Goal: Navigation & Orientation: Find specific page/section

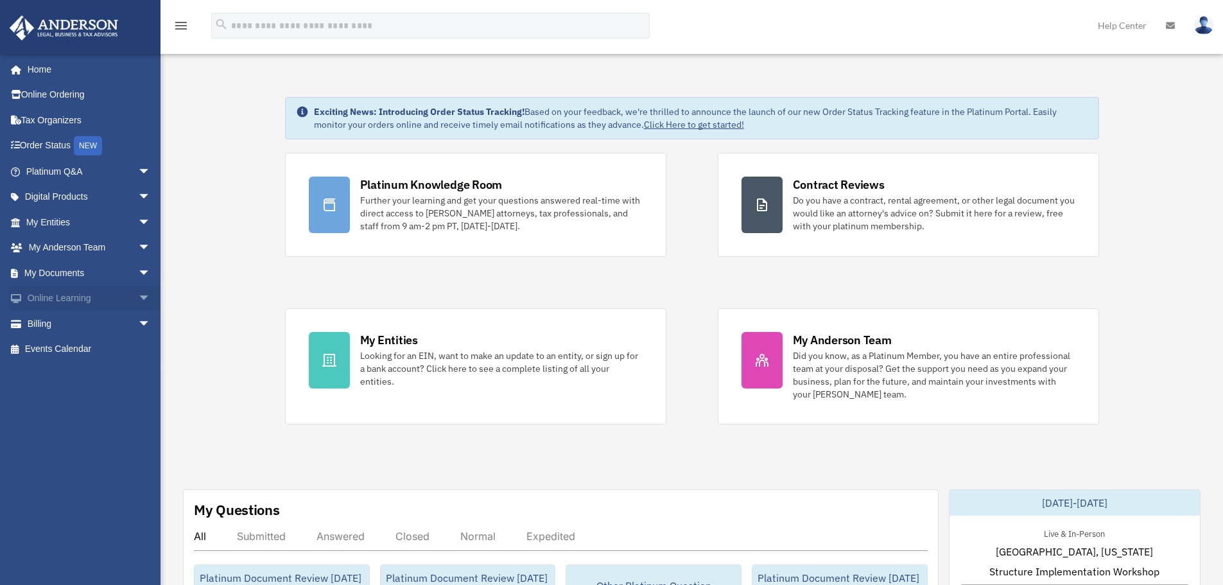
click at [138, 304] on span "arrow_drop_down" at bounding box center [151, 299] width 26 height 26
click at [84, 379] on link "Resources" at bounding box center [94, 374] width 152 height 26
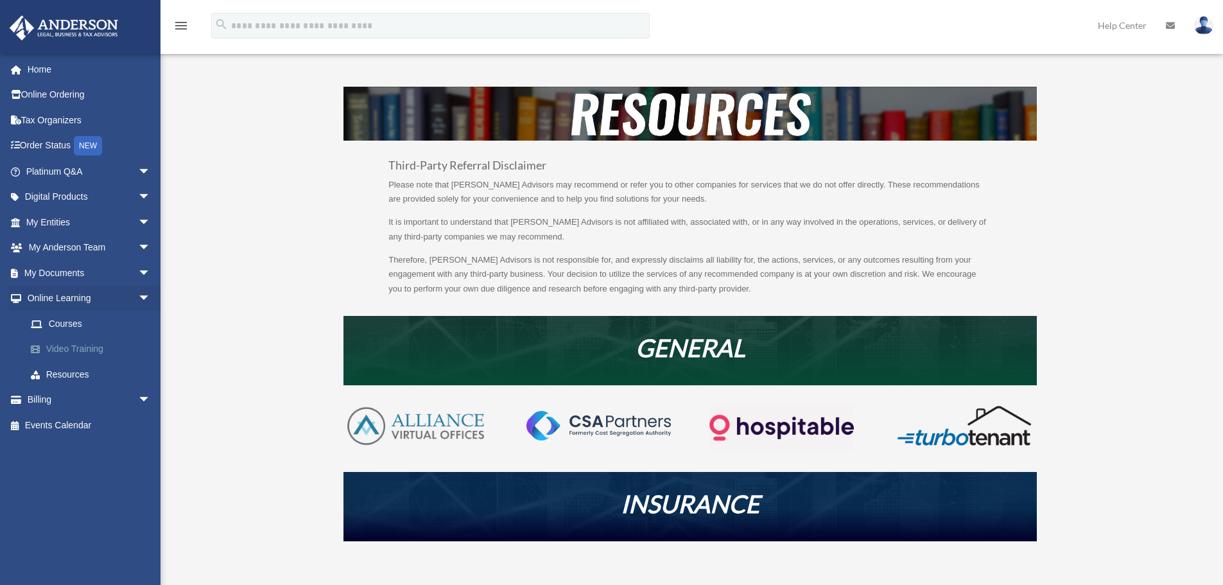
click at [74, 336] on link "Video Training" at bounding box center [94, 349] width 152 height 26
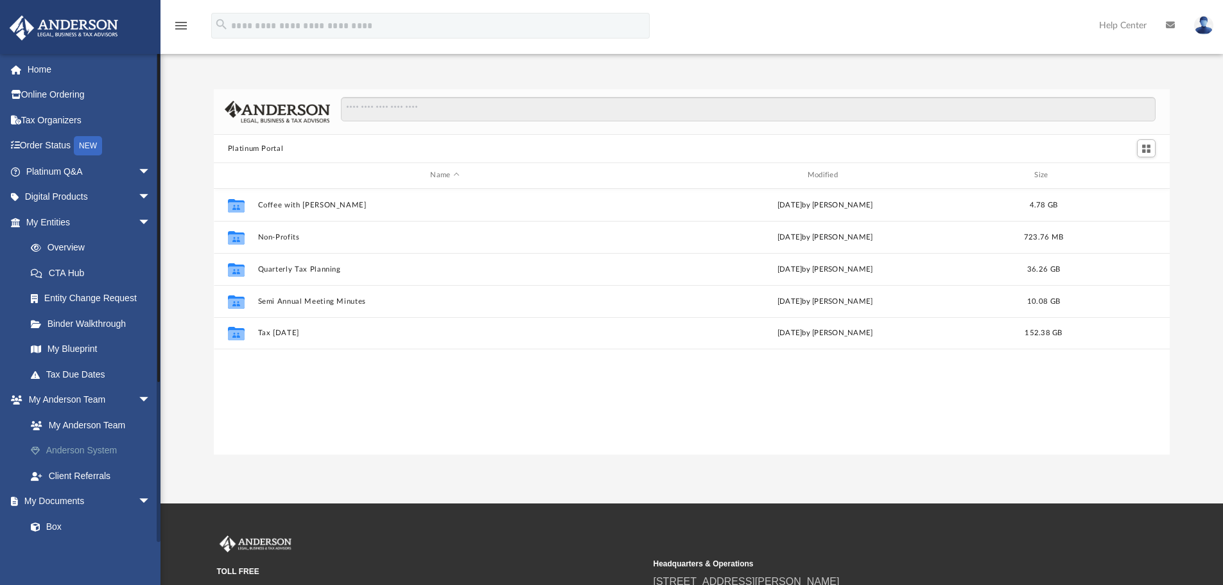
scroll to position [282, 946]
click at [138, 220] on span "arrow_drop_down" at bounding box center [151, 222] width 26 height 26
click at [138, 242] on span "arrow_drop_down" at bounding box center [151, 248] width 26 height 26
click at [139, 277] on span "arrow_drop_down" at bounding box center [151, 273] width 26 height 26
click at [138, 252] on span "arrow_drop_up" at bounding box center [151, 248] width 26 height 26
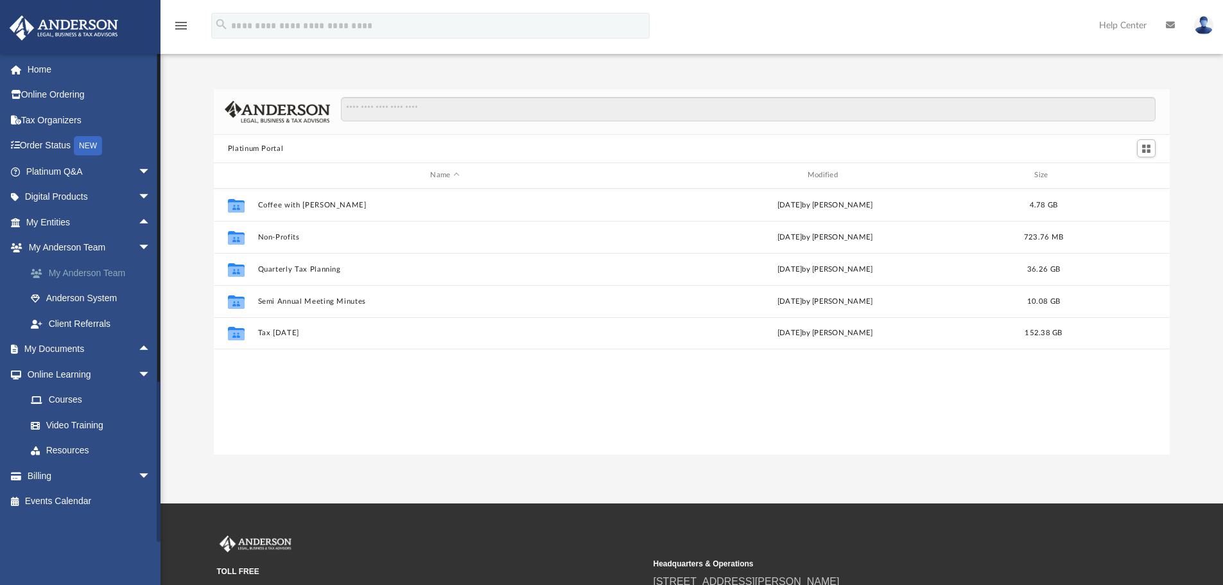
click at [125, 264] on link "My Anderson Team" at bounding box center [94, 273] width 152 height 26
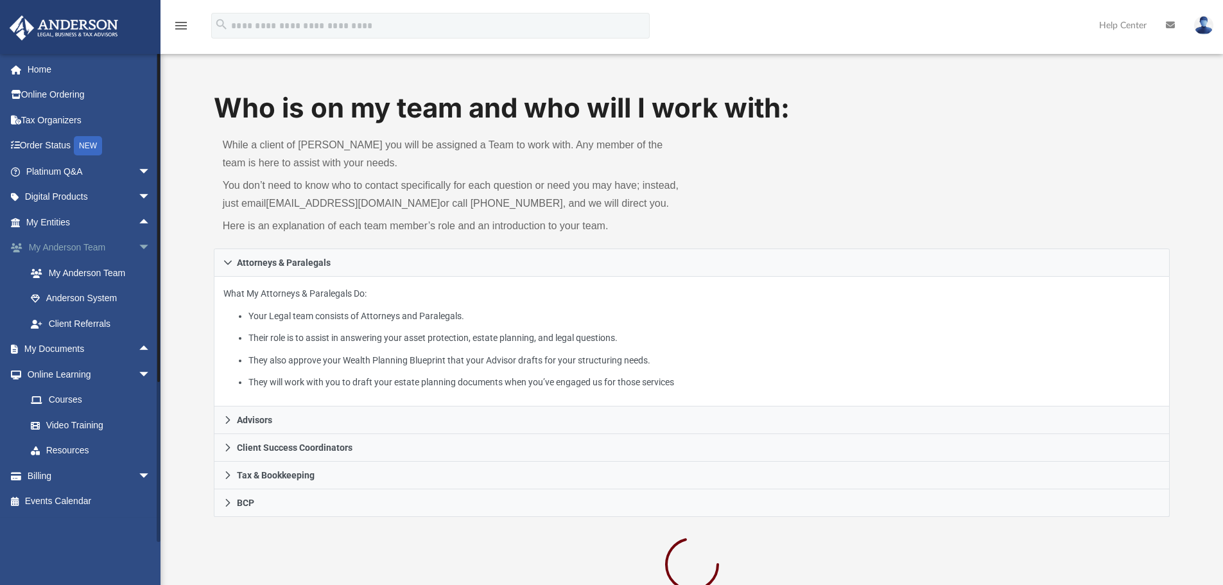
click at [139, 246] on span "arrow_drop_down" at bounding box center [151, 248] width 26 height 26
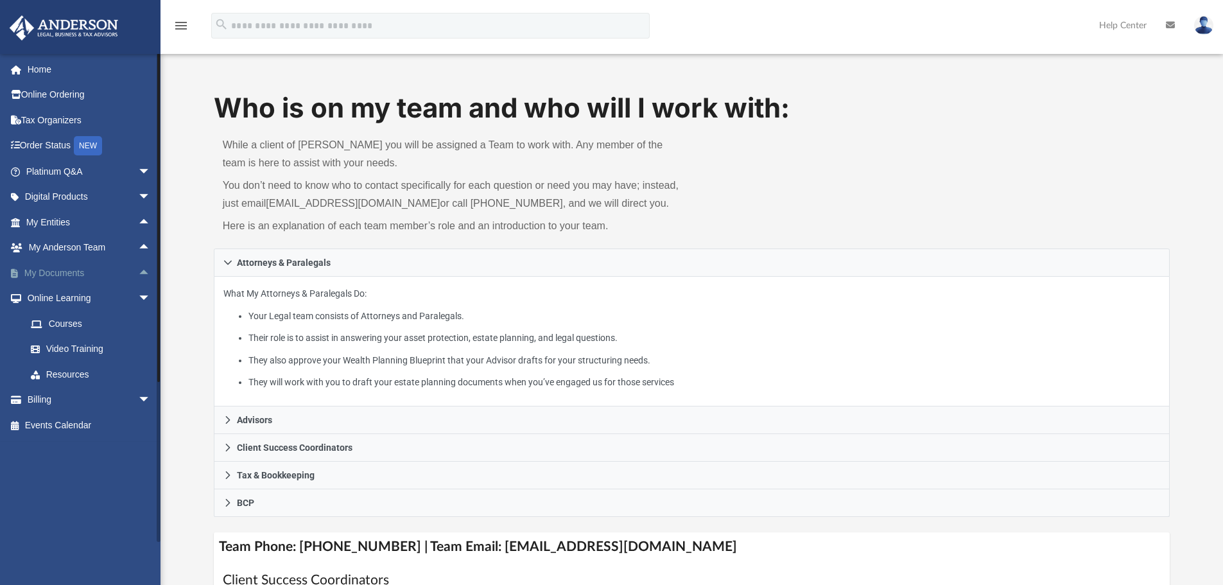
click at [138, 277] on span "arrow_drop_up" at bounding box center [151, 273] width 26 height 26
click at [138, 277] on span "arrow_drop_down" at bounding box center [151, 273] width 26 height 26
click at [138, 272] on span "arrow_drop_up" at bounding box center [151, 273] width 26 height 26
click at [138, 276] on span "arrow_drop_down" at bounding box center [151, 273] width 26 height 26
click at [138, 206] on span "arrow_drop_down" at bounding box center [151, 197] width 26 height 26
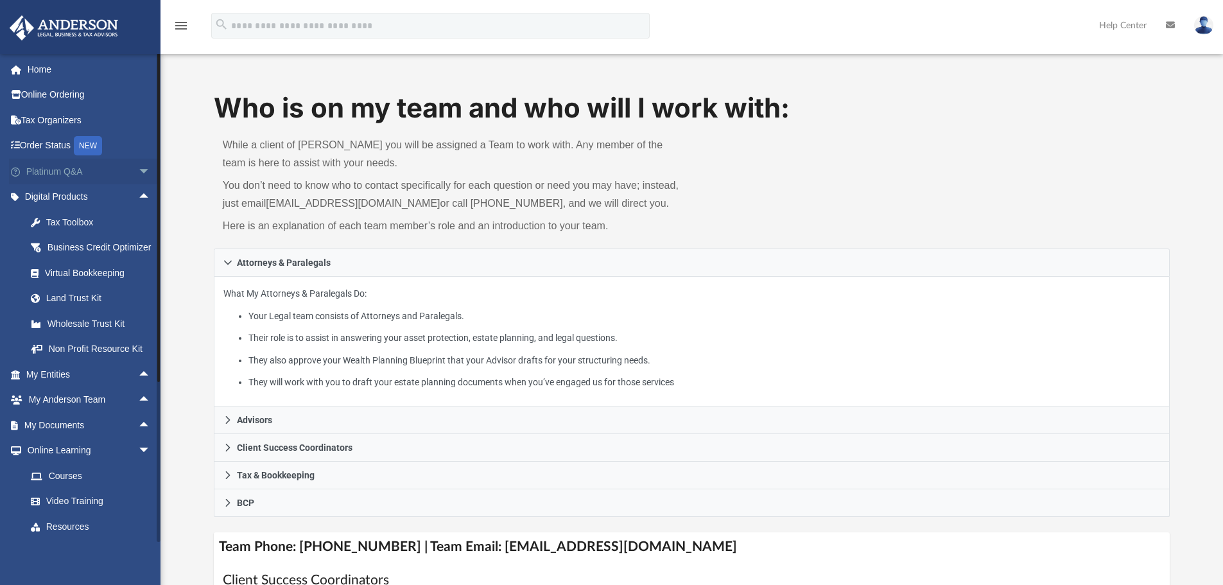
click at [138, 175] on span "arrow_drop_down" at bounding box center [151, 172] width 26 height 26
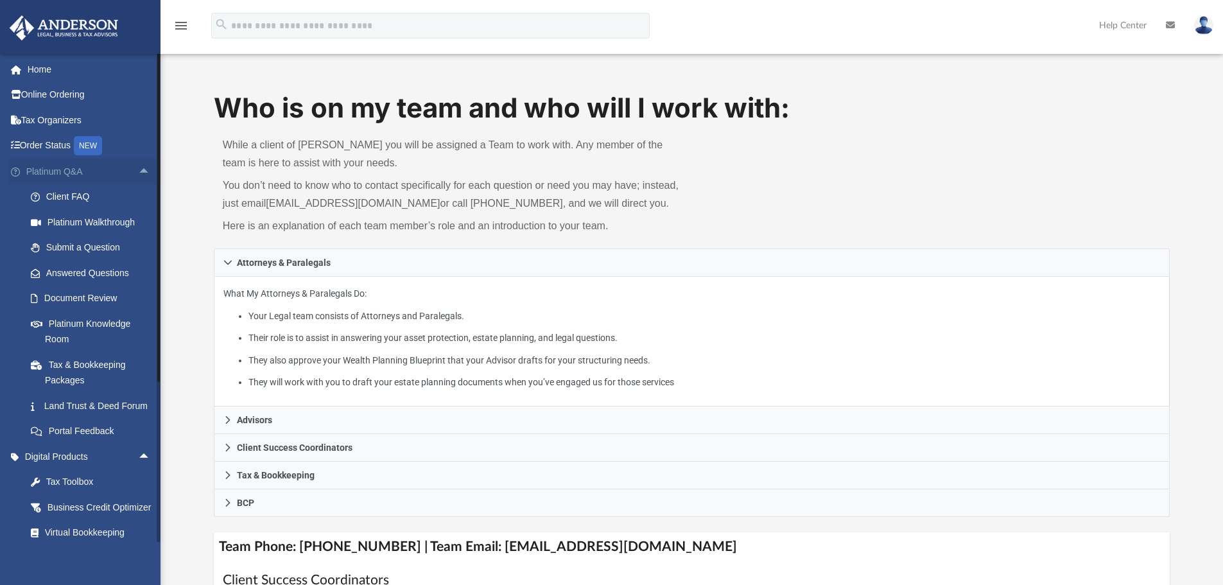
click at [139, 173] on span "arrow_drop_up" at bounding box center [151, 172] width 26 height 26
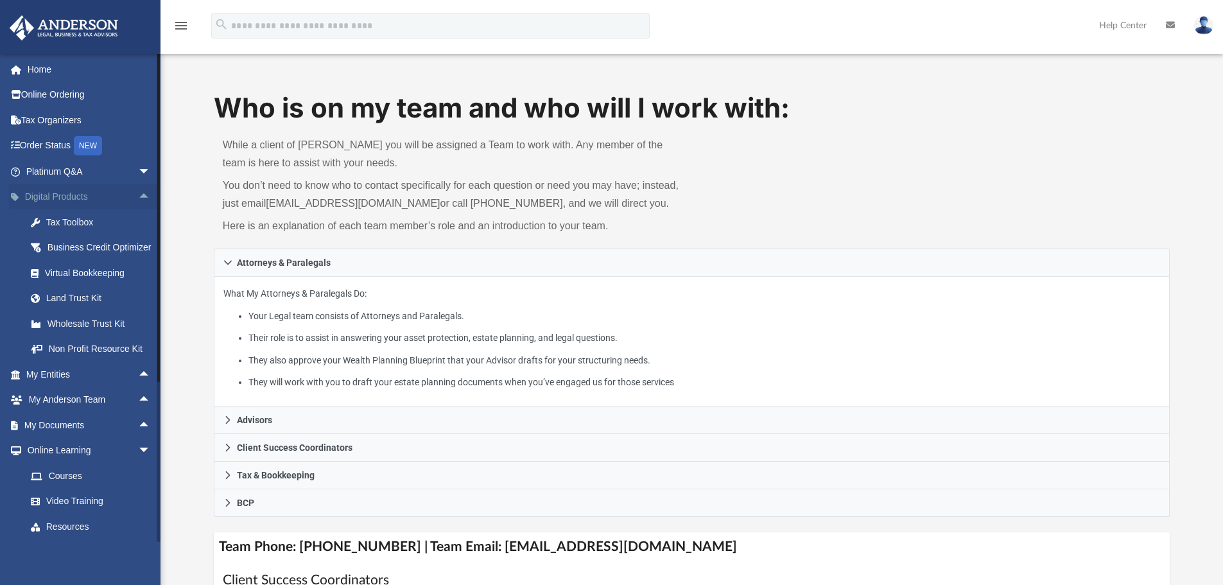
click at [139, 191] on span "arrow_drop_up" at bounding box center [151, 197] width 26 height 26
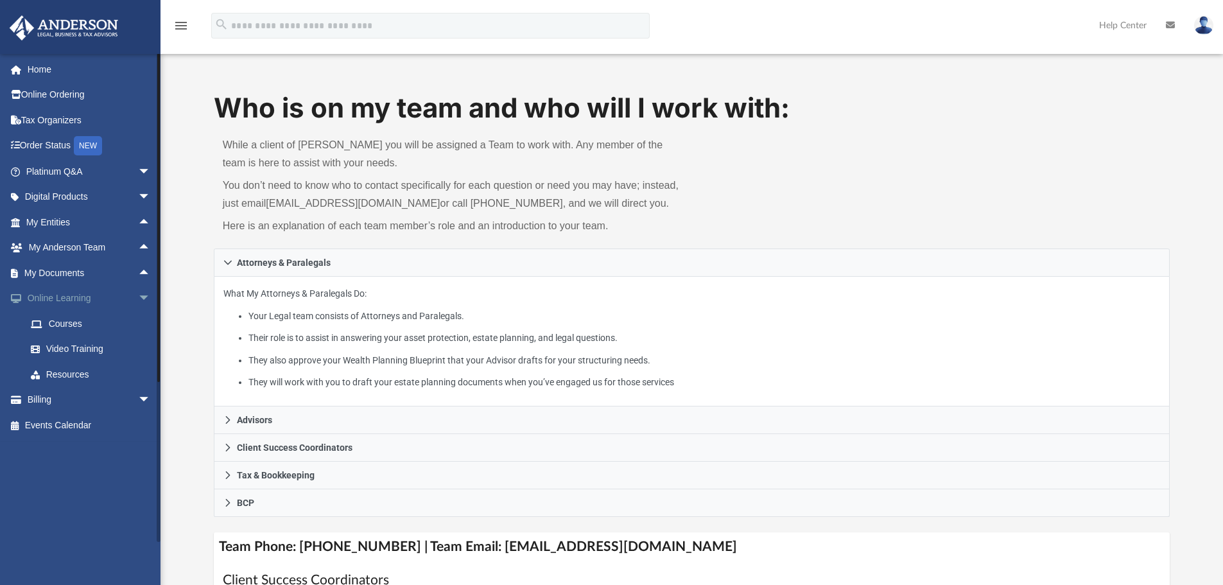
click at [139, 295] on span "arrow_drop_down" at bounding box center [151, 299] width 26 height 26
click at [139, 168] on span "arrow_drop_down" at bounding box center [151, 172] width 26 height 26
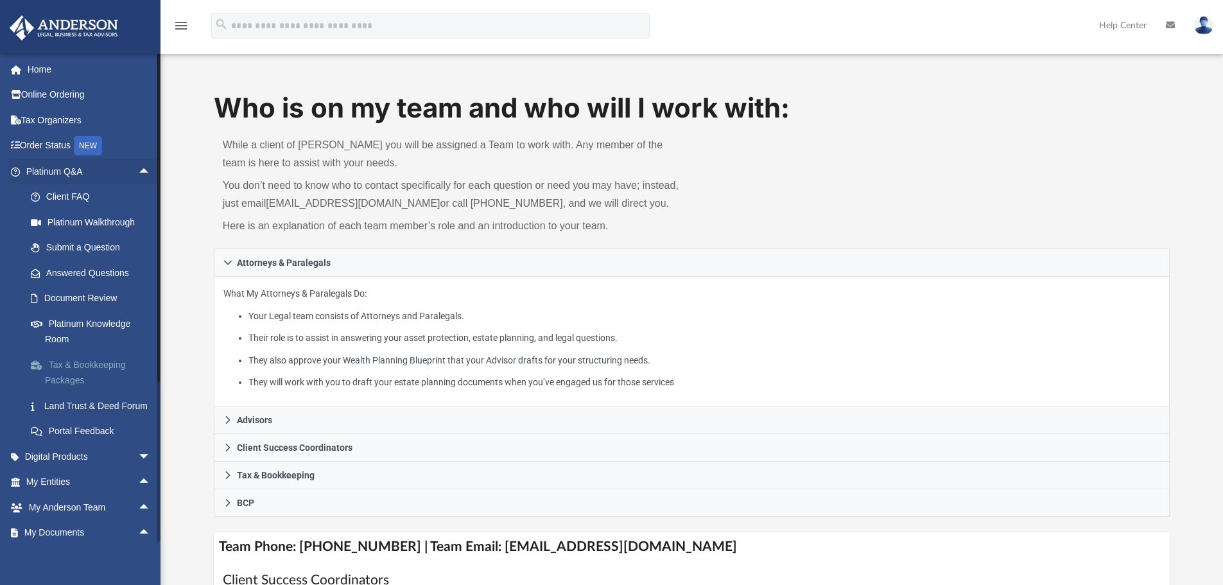
click at [126, 367] on link "Tax & Bookkeeping Packages" at bounding box center [94, 372] width 152 height 41
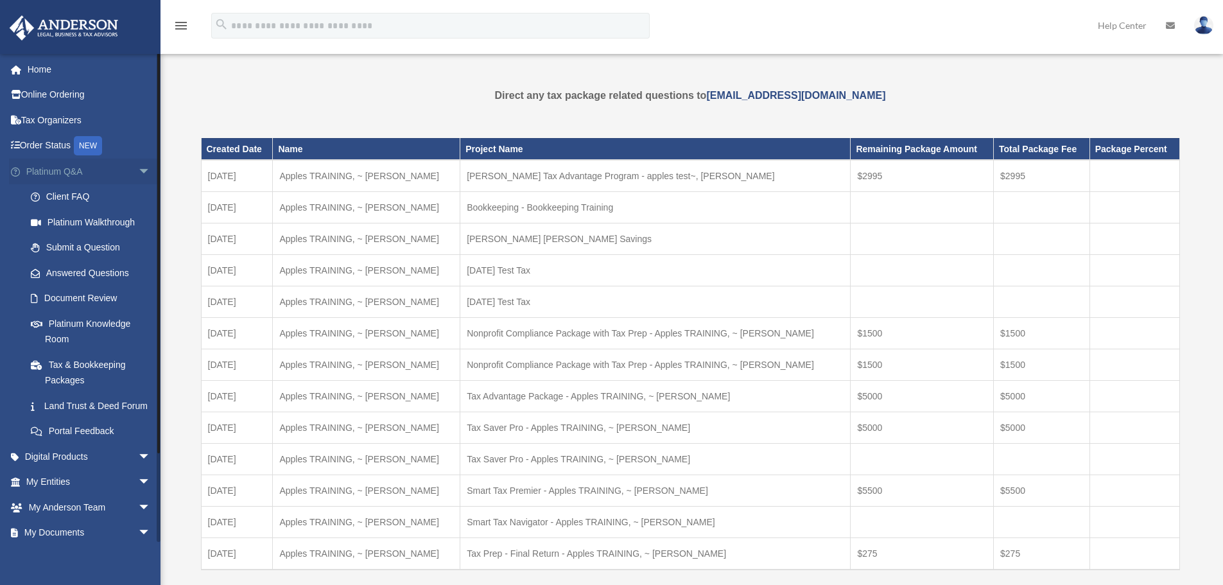
click at [142, 171] on span "arrow_drop_down" at bounding box center [151, 172] width 26 height 26
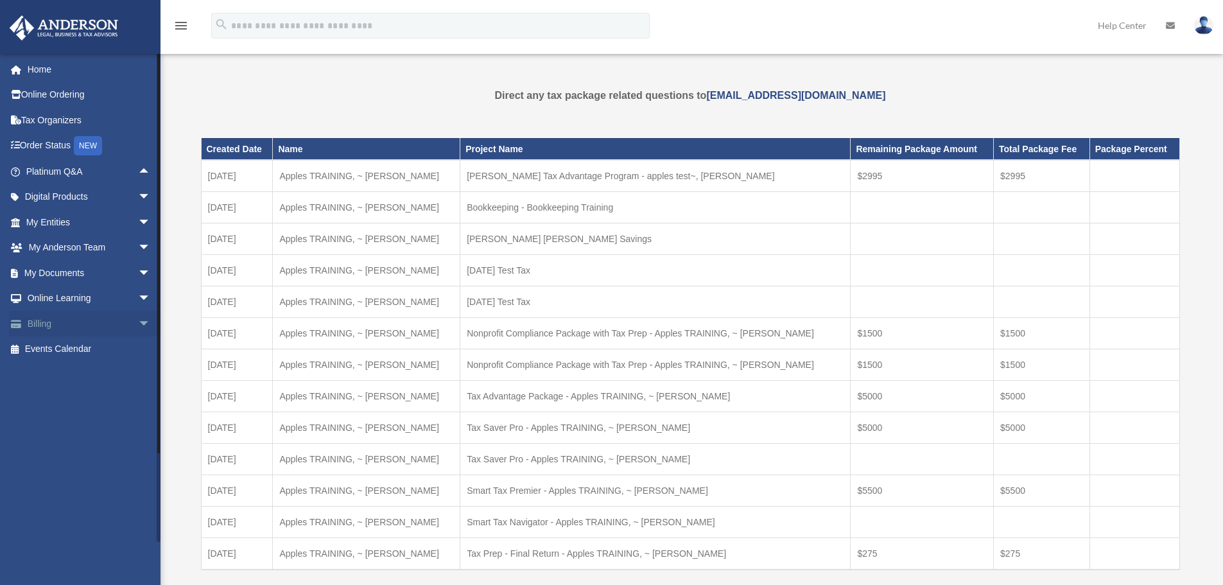
click at [138, 324] on span "arrow_drop_down" at bounding box center [151, 324] width 26 height 26
click at [93, 407] on link "Manage Payments" at bounding box center [94, 401] width 152 height 26
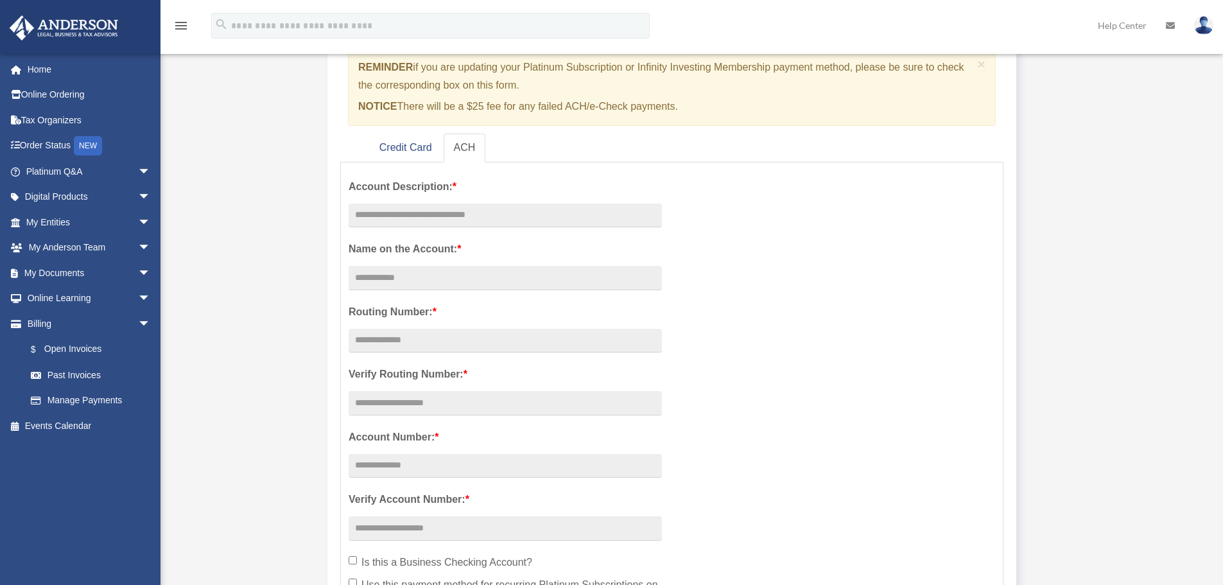
scroll to position [257, 0]
